Goal: Task Accomplishment & Management: Use online tool/utility

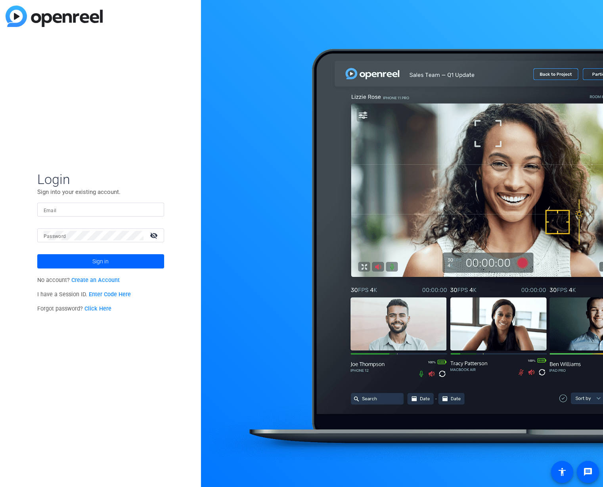
click at [119, 295] on link "Enter Code Here" at bounding box center [110, 294] width 42 height 7
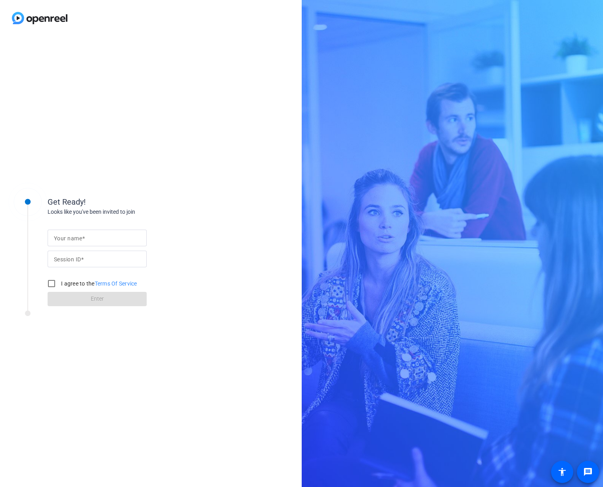
click at [82, 240] on span at bounding box center [83, 238] width 3 height 6
click at [82, 240] on input "Your name" at bounding box center [97, 238] width 86 height 10
type input "Rachel Rooney"
paste input "N6zn"
type input "N6zn"
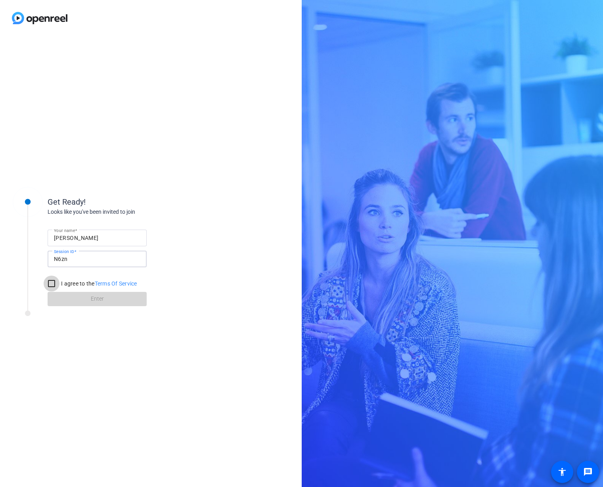
drag, startPoint x: 53, startPoint y: 285, endPoint x: 90, endPoint y: 304, distance: 42.2
click at [53, 285] on input "I agree to the Terms Of Service" at bounding box center [52, 284] width 16 height 16
checkbox input "true"
click at [105, 301] on span at bounding box center [97, 299] width 99 height 19
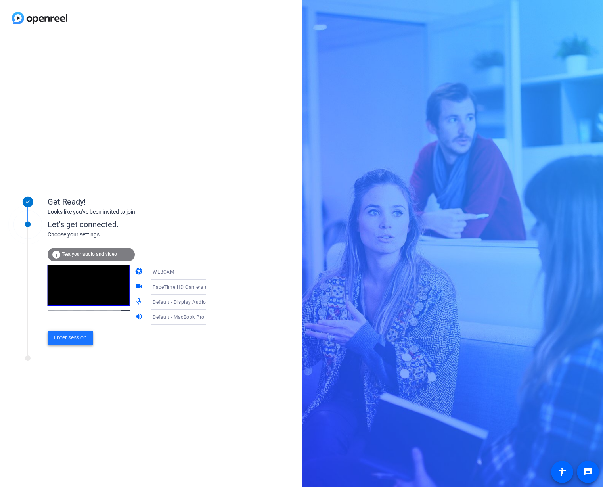
drag, startPoint x: 65, startPoint y: 339, endPoint x: 108, endPoint y: 339, distance: 43.2
click at [65, 339] on span "Enter session" at bounding box center [70, 338] width 33 height 8
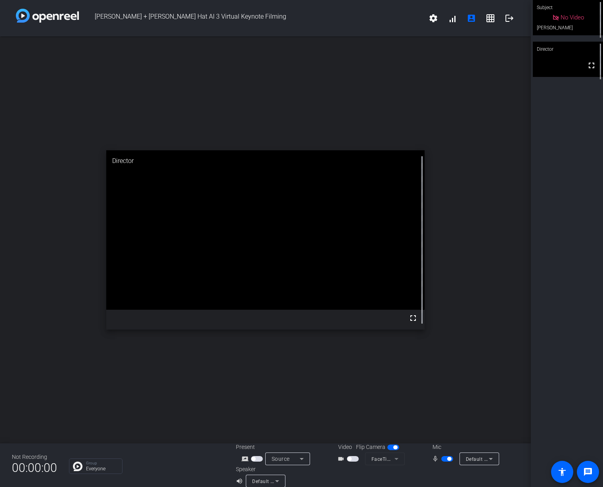
click at [355, 460] on span "button" at bounding box center [353, 459] width 12 height 6
click at [503, 144] on div "open_in_new Director fullscreen" at bounding box center [265, 239] width 531 height 407
click at [512, 20] on mat-icon "logout" at bounding box center [510, 18] width 10 height 10
